Goal: Transaction & Acquisition: Book appointment/travel/reservation

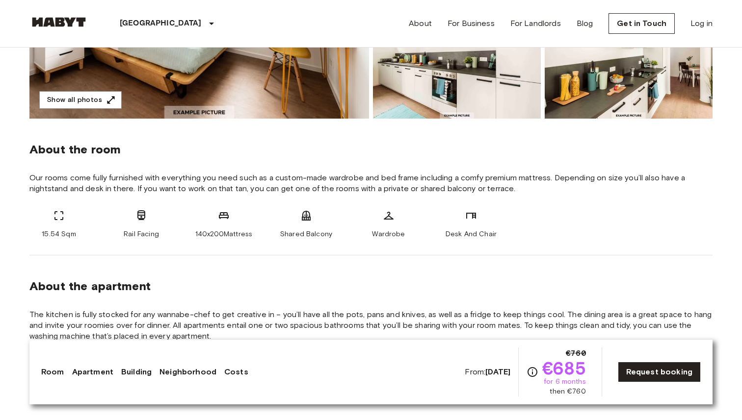
scroll to position [369, 0]
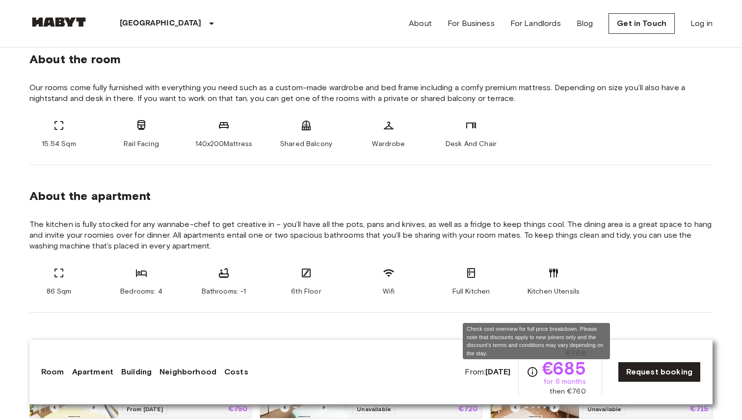
click at [534, 372] on icon "Check cost overview for full price breakdown. Please note that discounts apply …" at bounding box center [532, 372] width 12 height 12
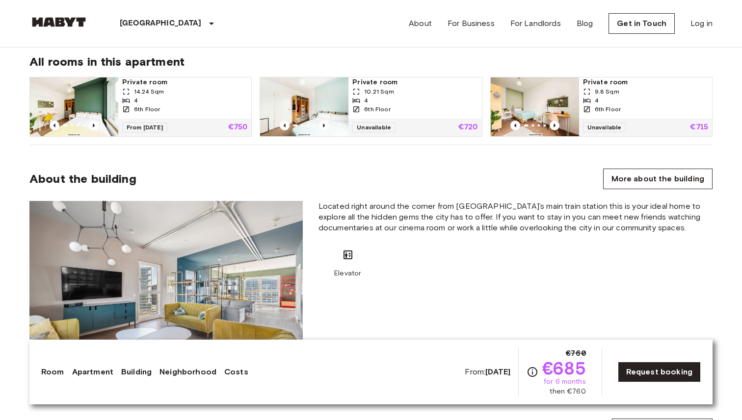
scroll to position [462, 0]
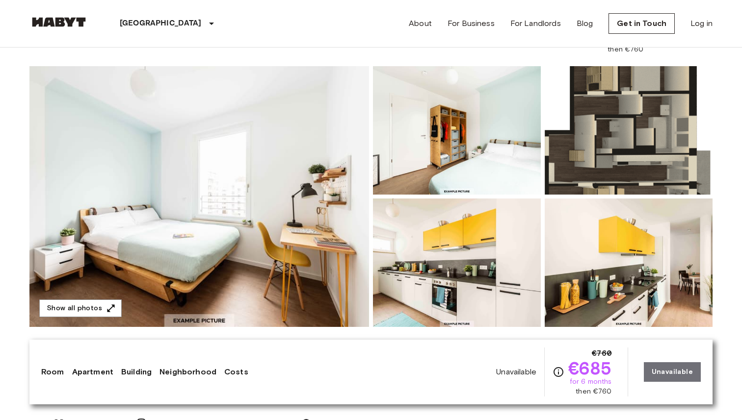
scroll to position [24, 0]
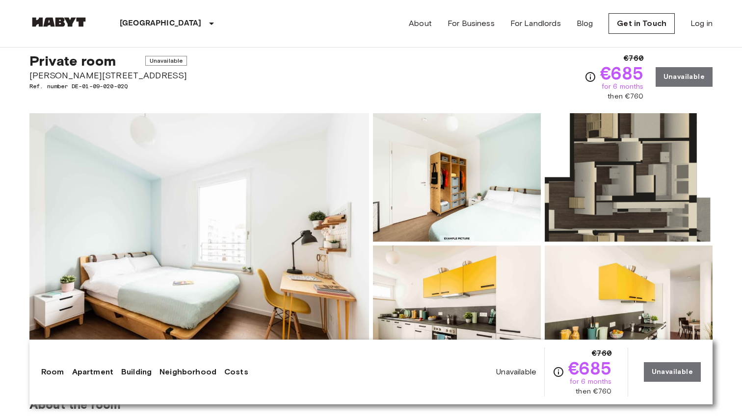
scroll to position [59, 0]
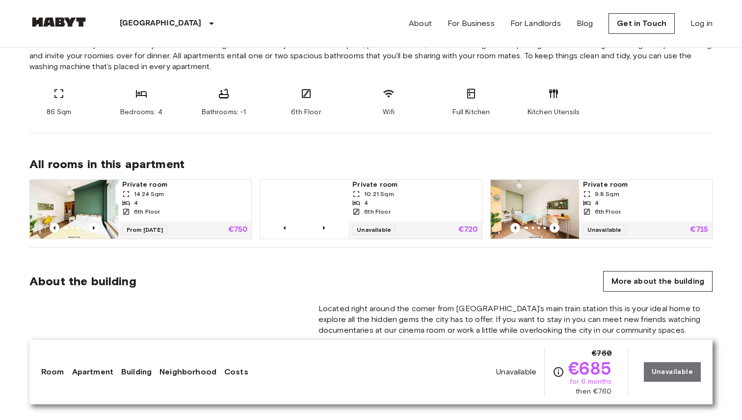
scroll to position [551, 0]
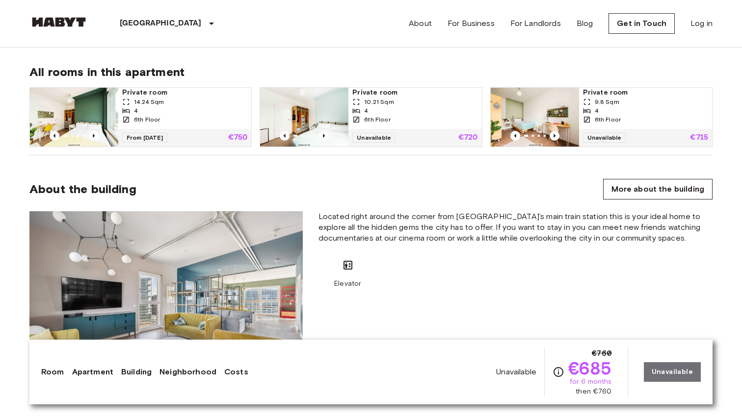
scroll to position [661, 0]
